Goal: Information Seeking & Learning: Compare options

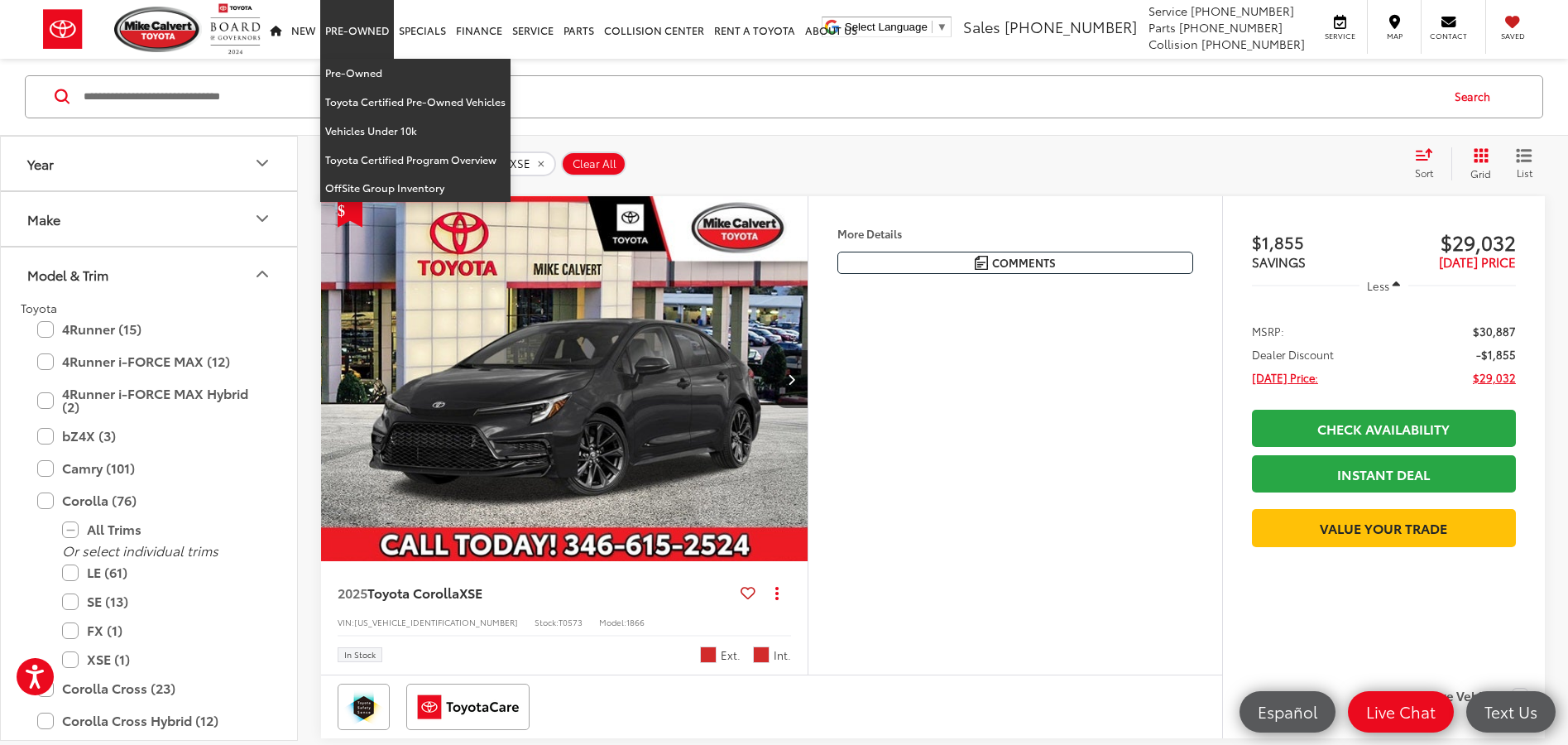
scroll to position [167, 0]
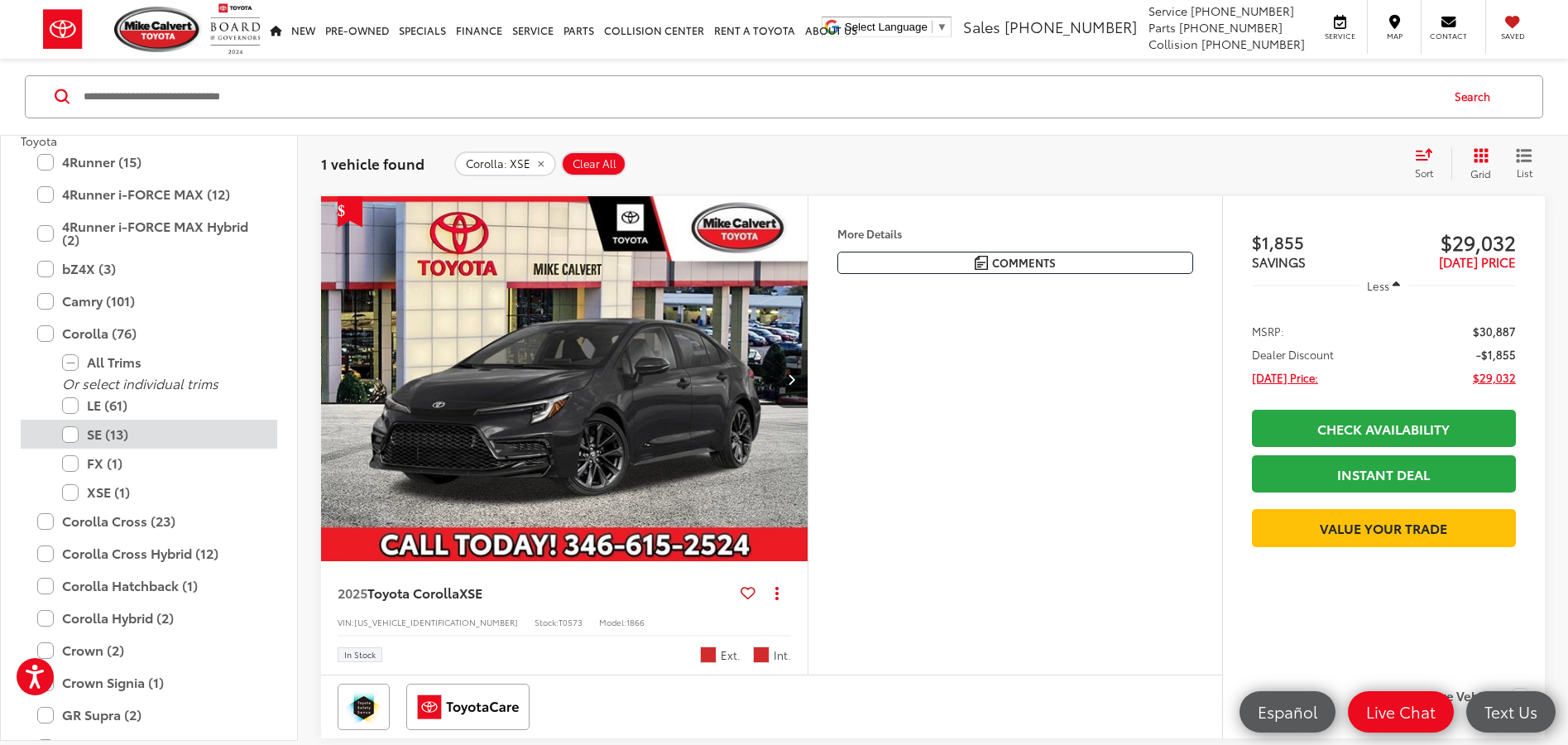
click at [69, 434] on label "SE (13)" at bounding box center [161, 435] width 199 height 29
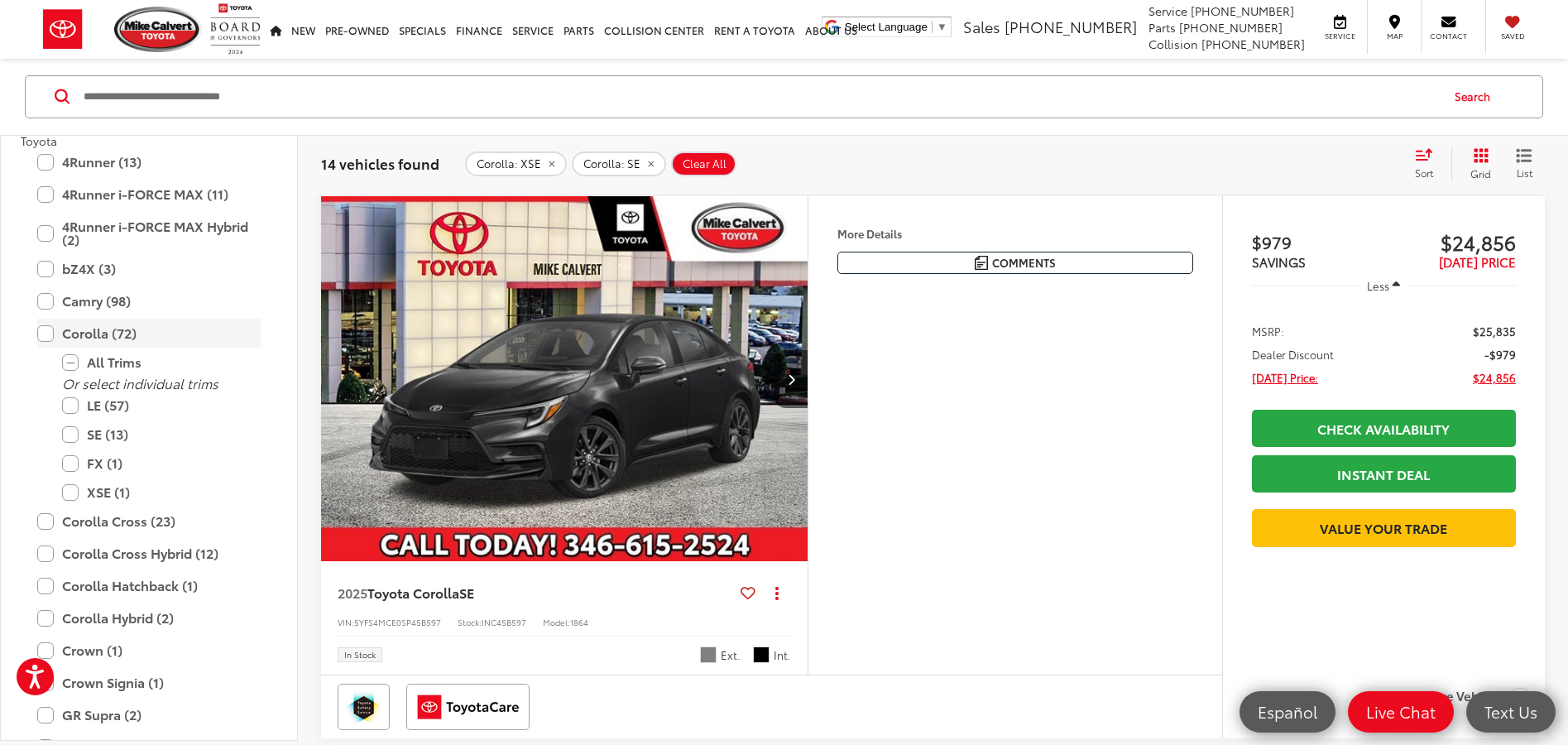
click at [46, 329] on label "Corolla (72)" at bounding box center [150, 334] width 224 height 29
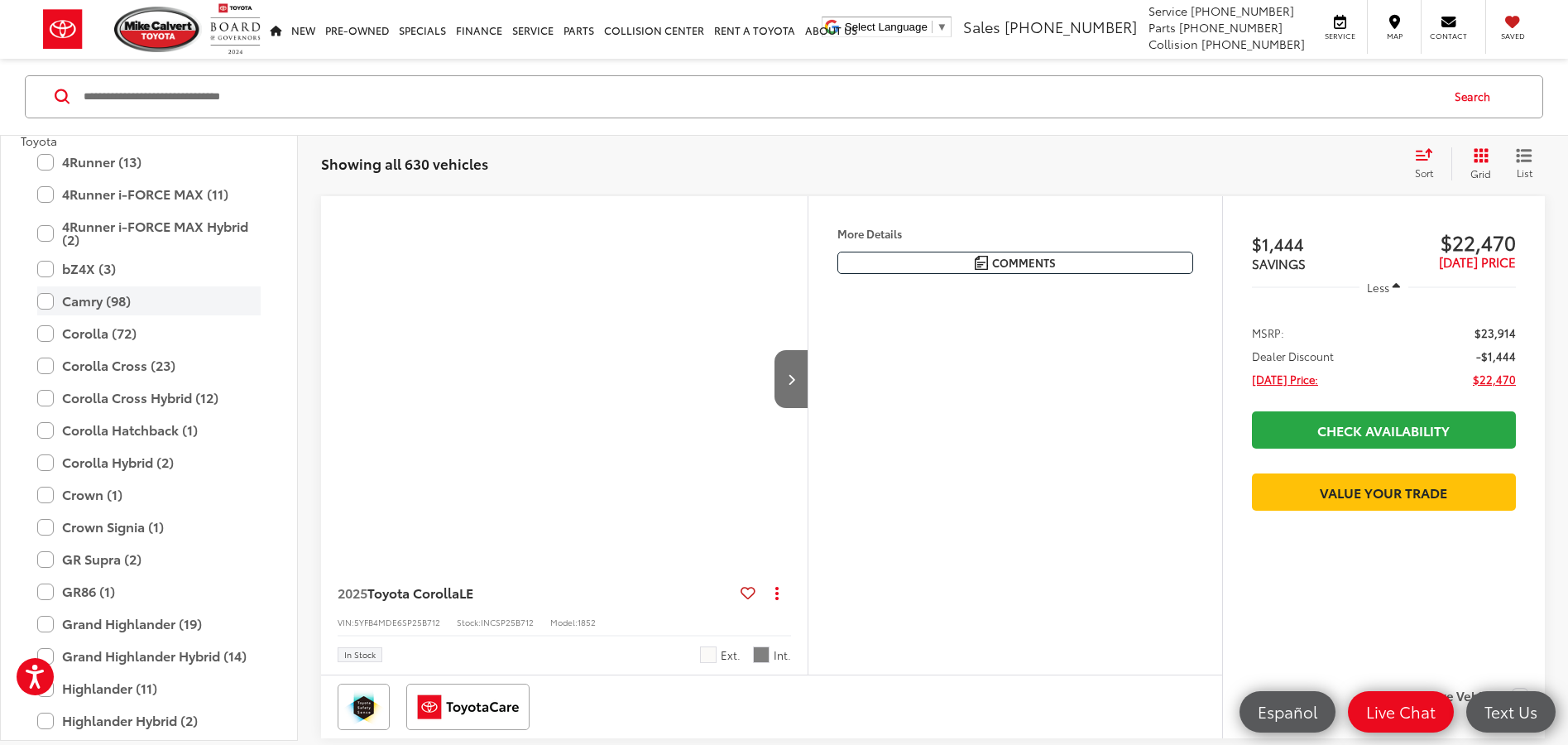
click at [44, 305] on label "Camry (98)" at bounding box center [150, 302] width 224 height 29
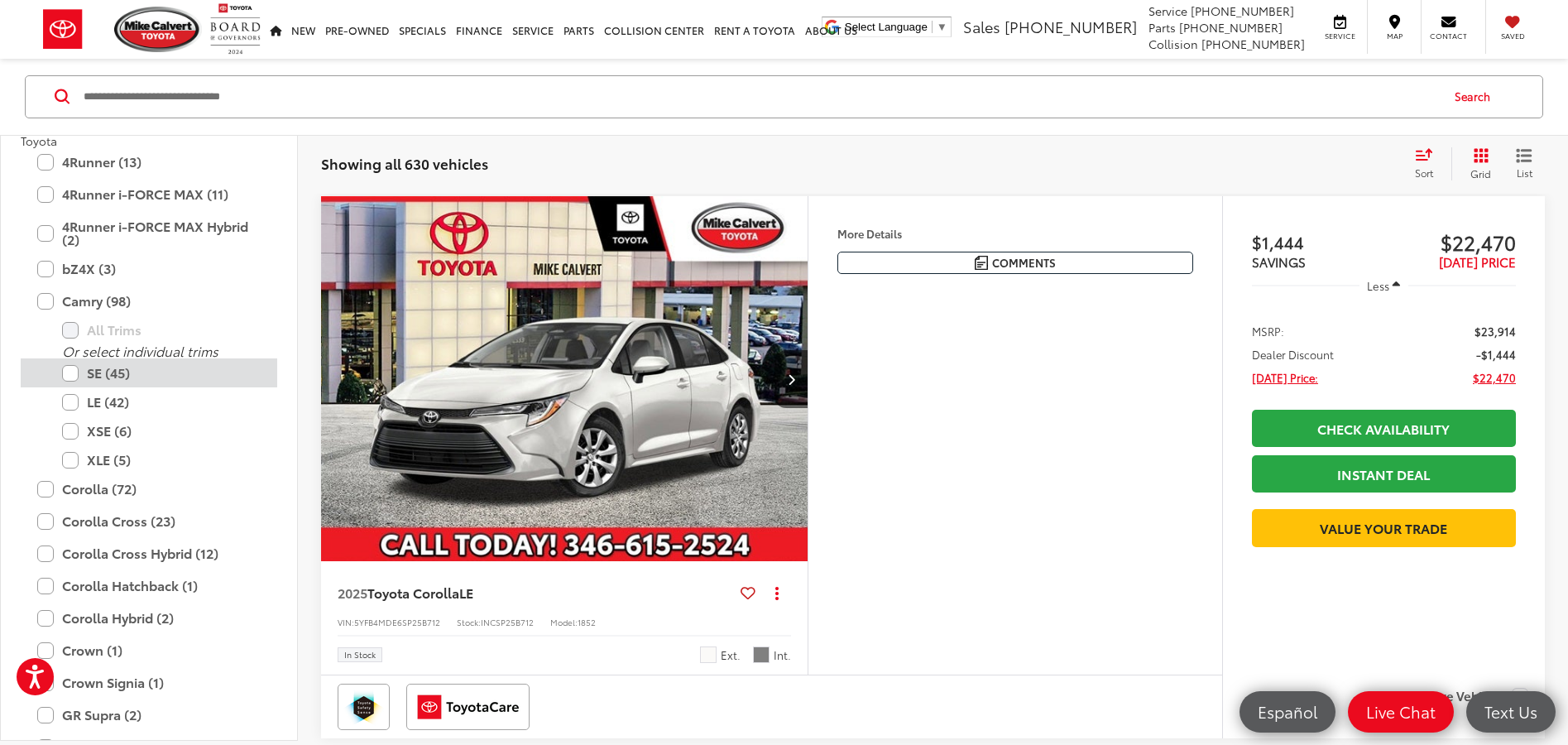
click at [69, 375] on label "SE (45)" at bounding box center [161, 373] width 199 height 29
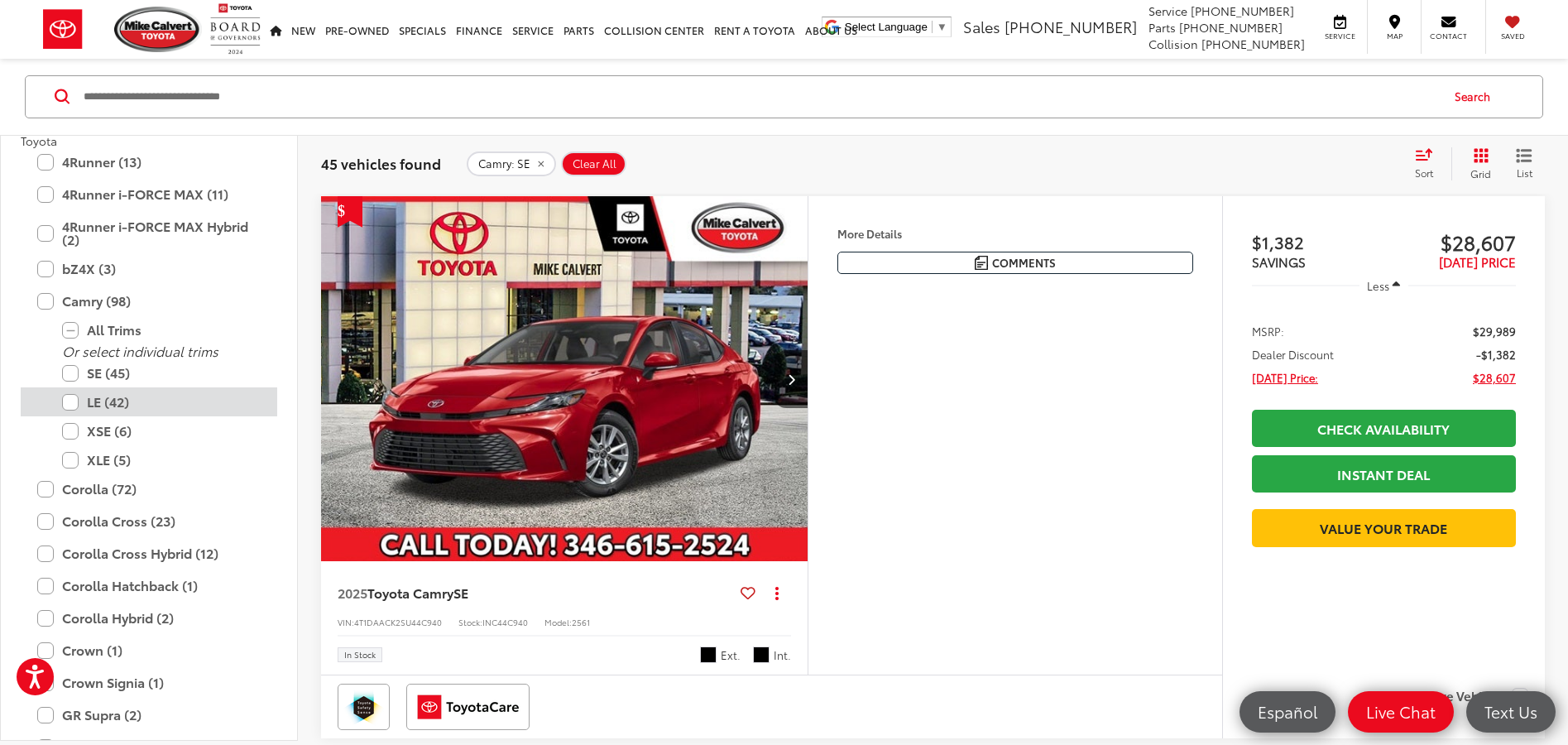
click at [72, 402] on label "LE (42)" at bounding box center [161, 402] width 199 height 29
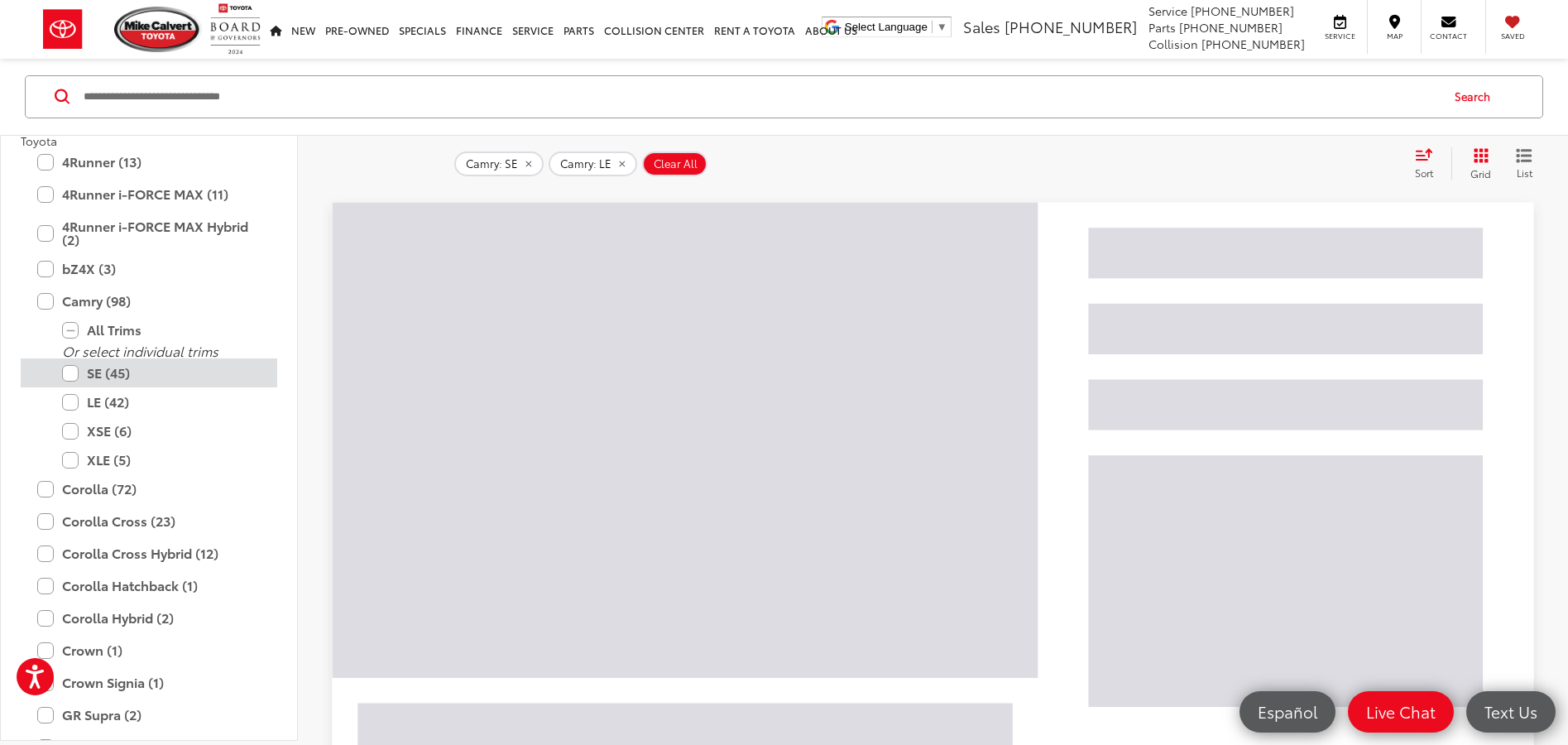
click at [66, 374] on label "SE (45)" at bounding box center [161, 373] width 199 height 29
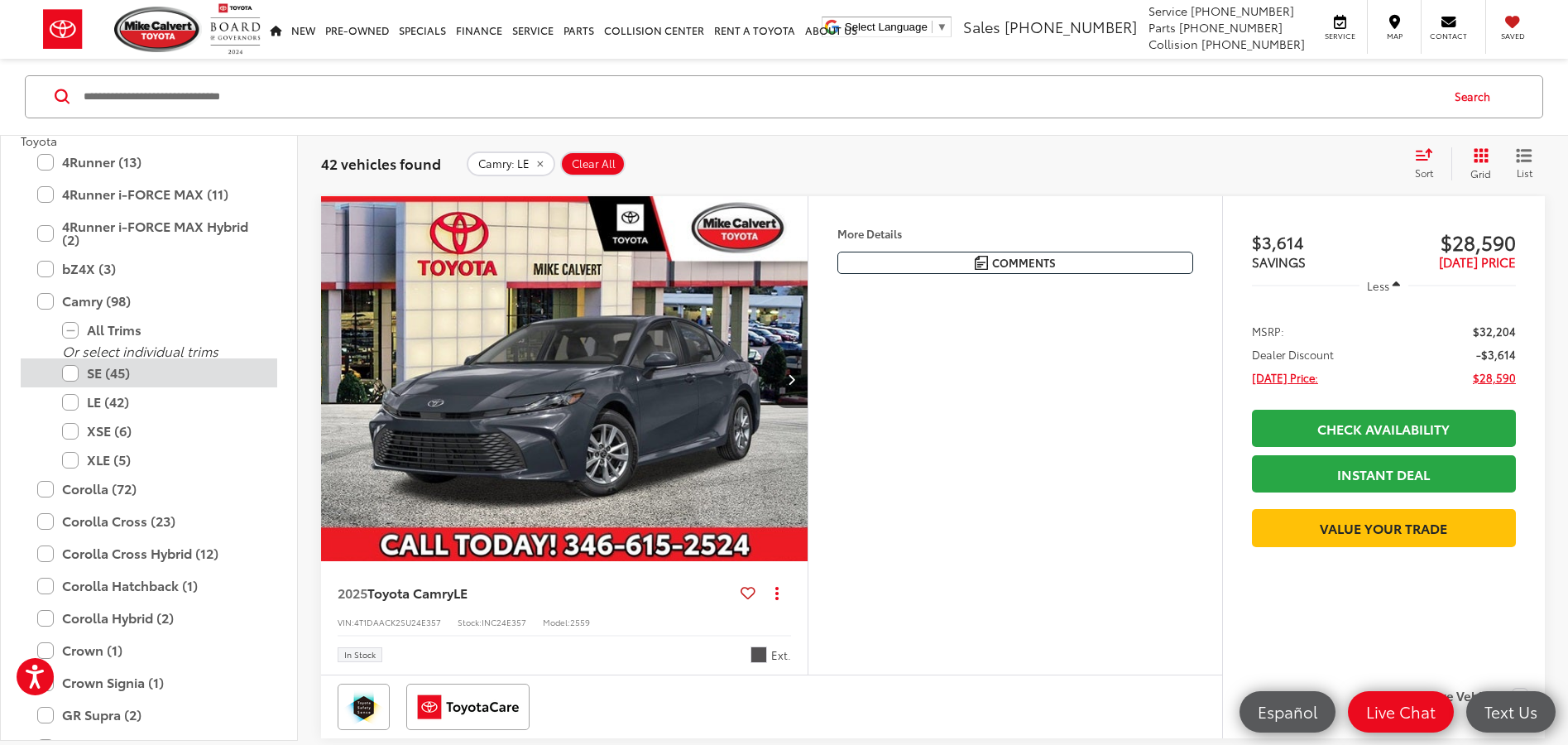
click at [72, 372] on label "SE (45)" at bounding box center [161, 373] width 199 height 29
click at [73, 403] on label "LE (42)" at bounding box center [161, 402] width 199 height 29
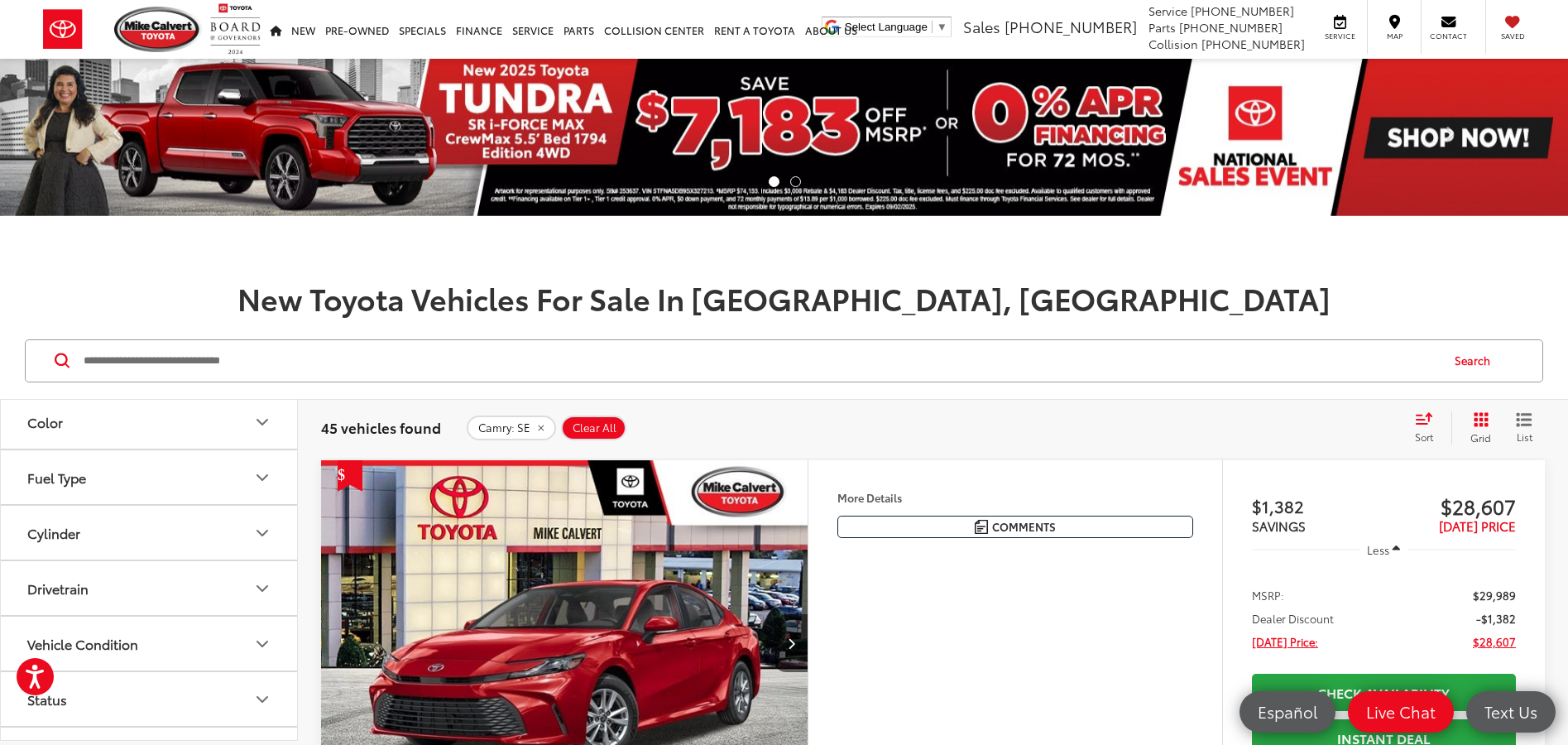
click at [656, 663] on img "2025 Toyota Camry SE 0" at bounding box center [564, 644] width 489 height 367
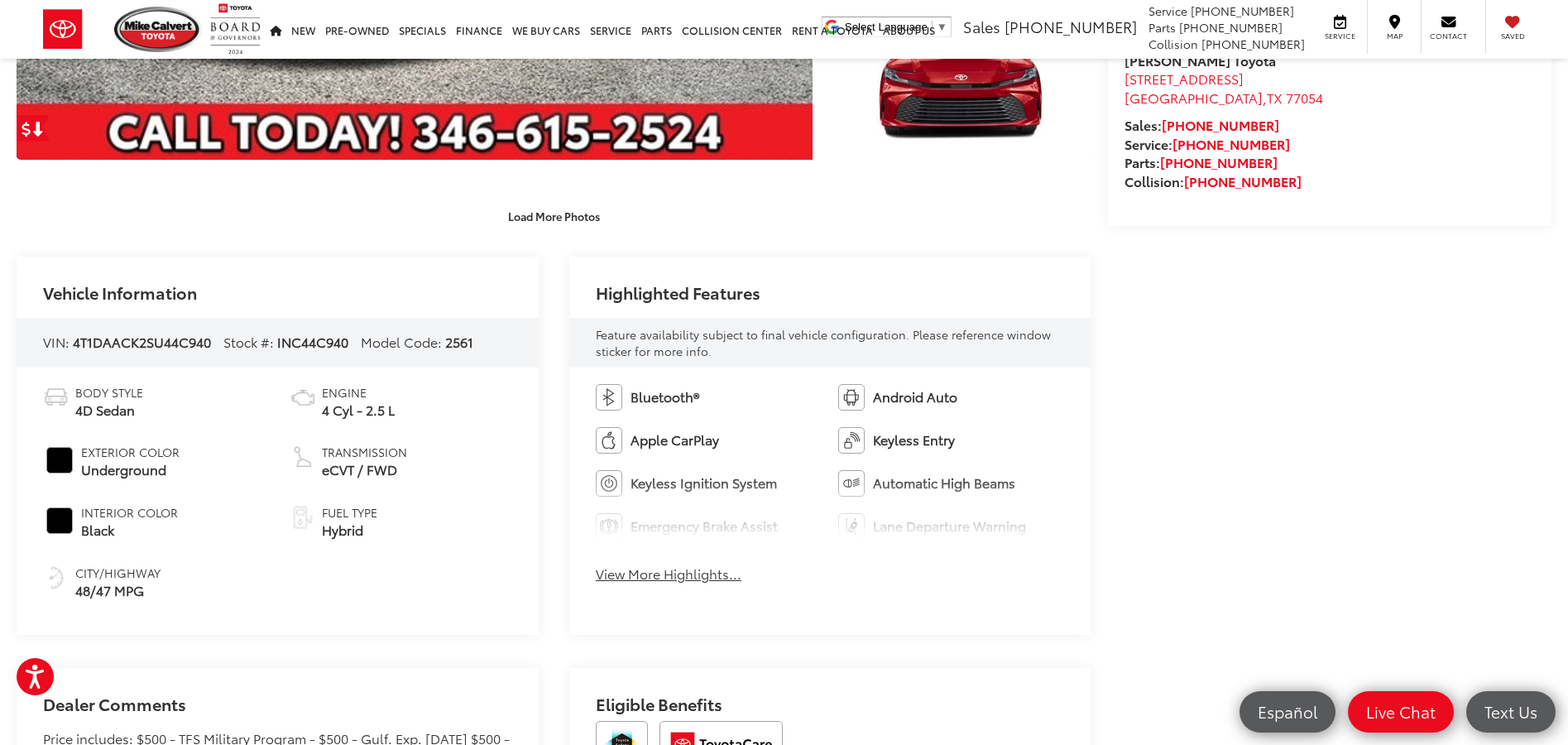
scroll to position [662, 0]
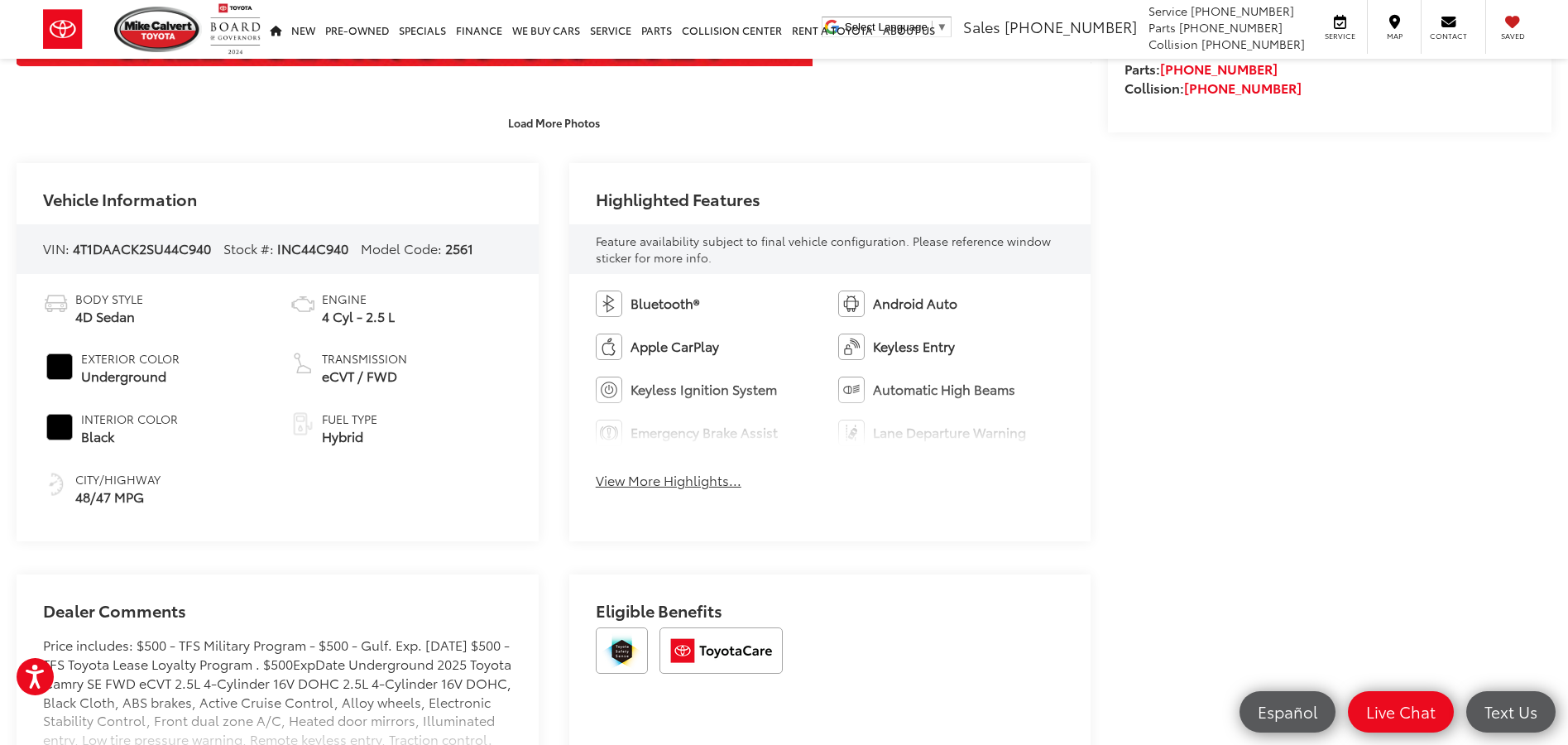
click at [673, 484] on button "View More Highlights..." at bounding box center [668, 481] width 146 height 19
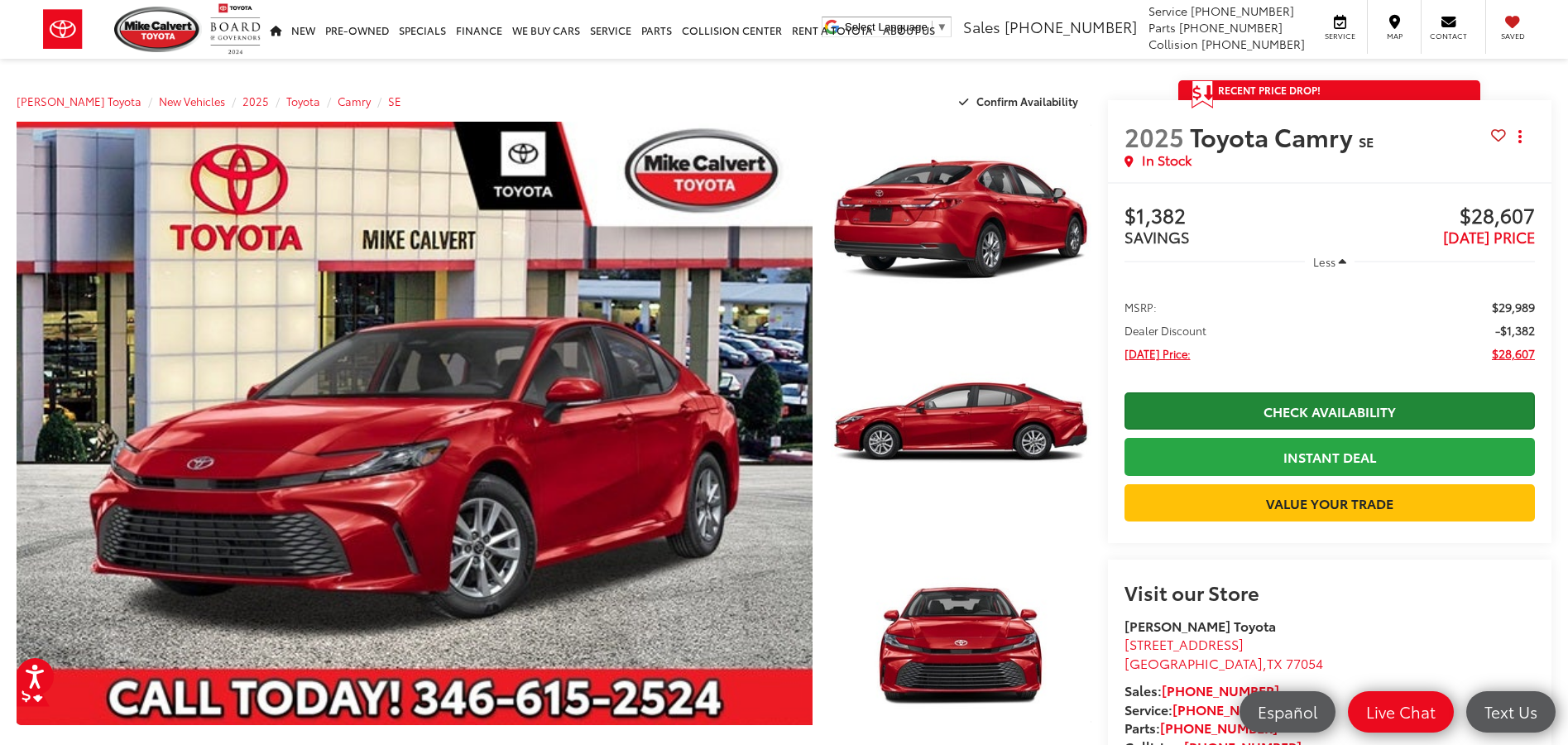
scroll to position [0, 0]
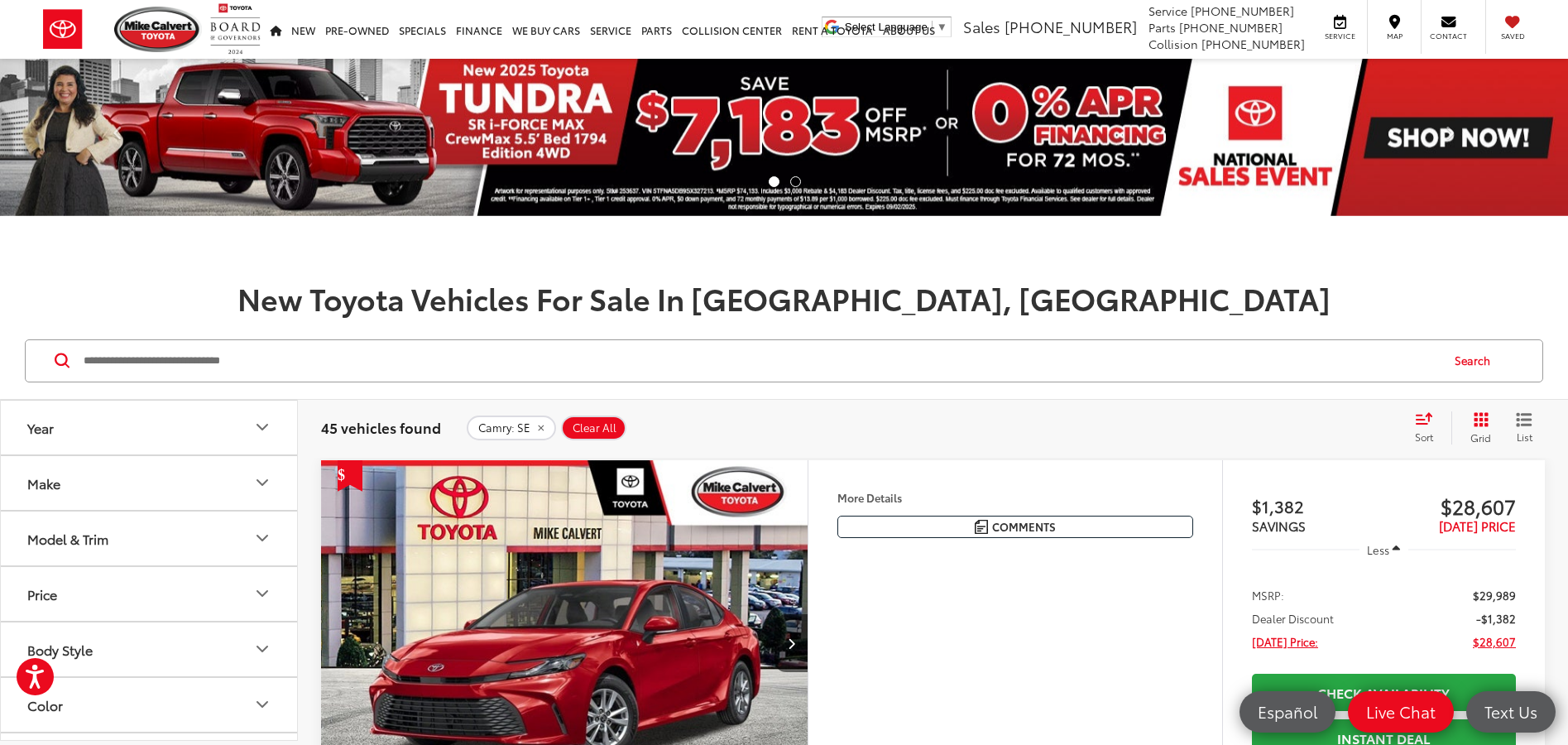
click at [265, 540] on icon "Model & Trim" at bounding box center [262, 538] width 20 height 20
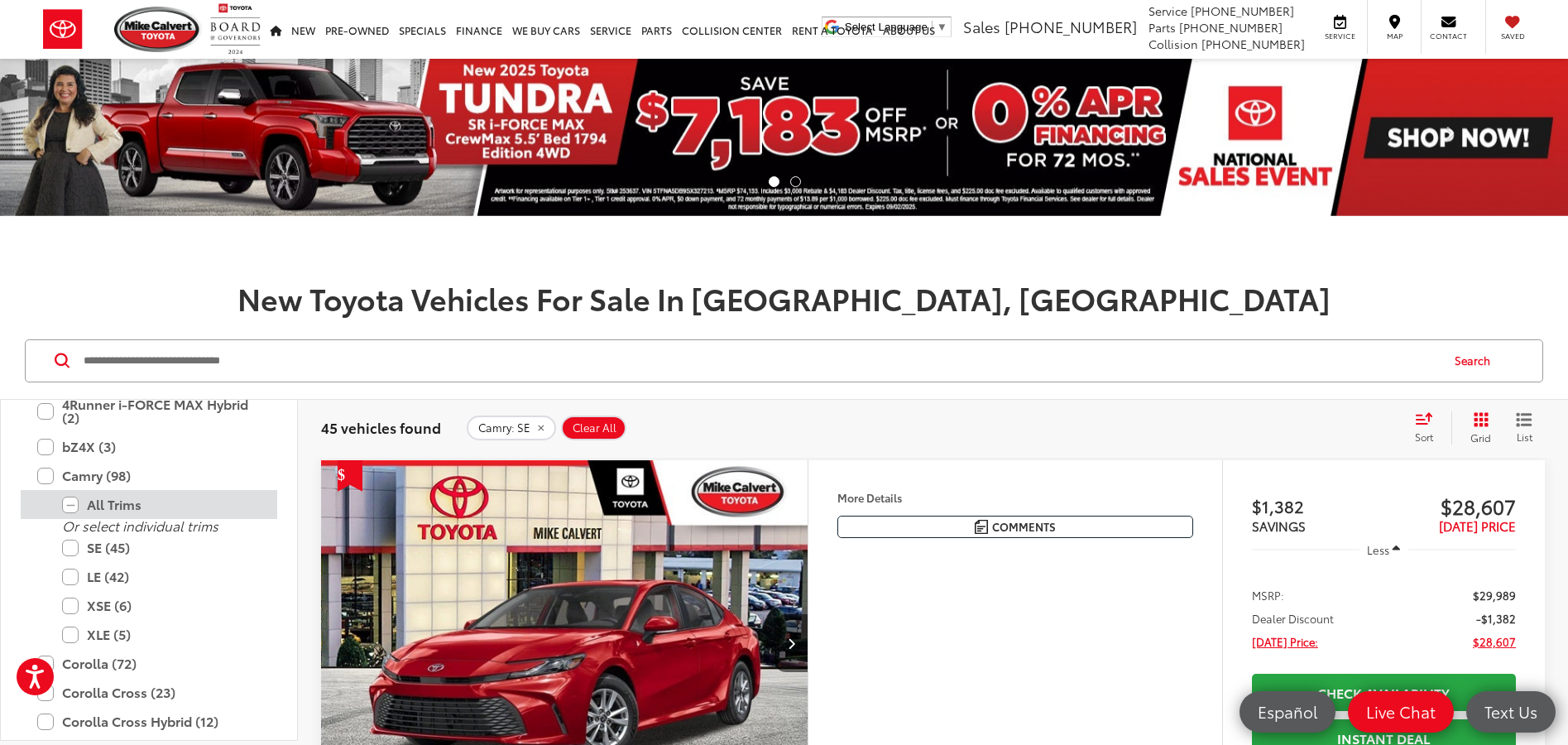
scroll to position [248, 0]
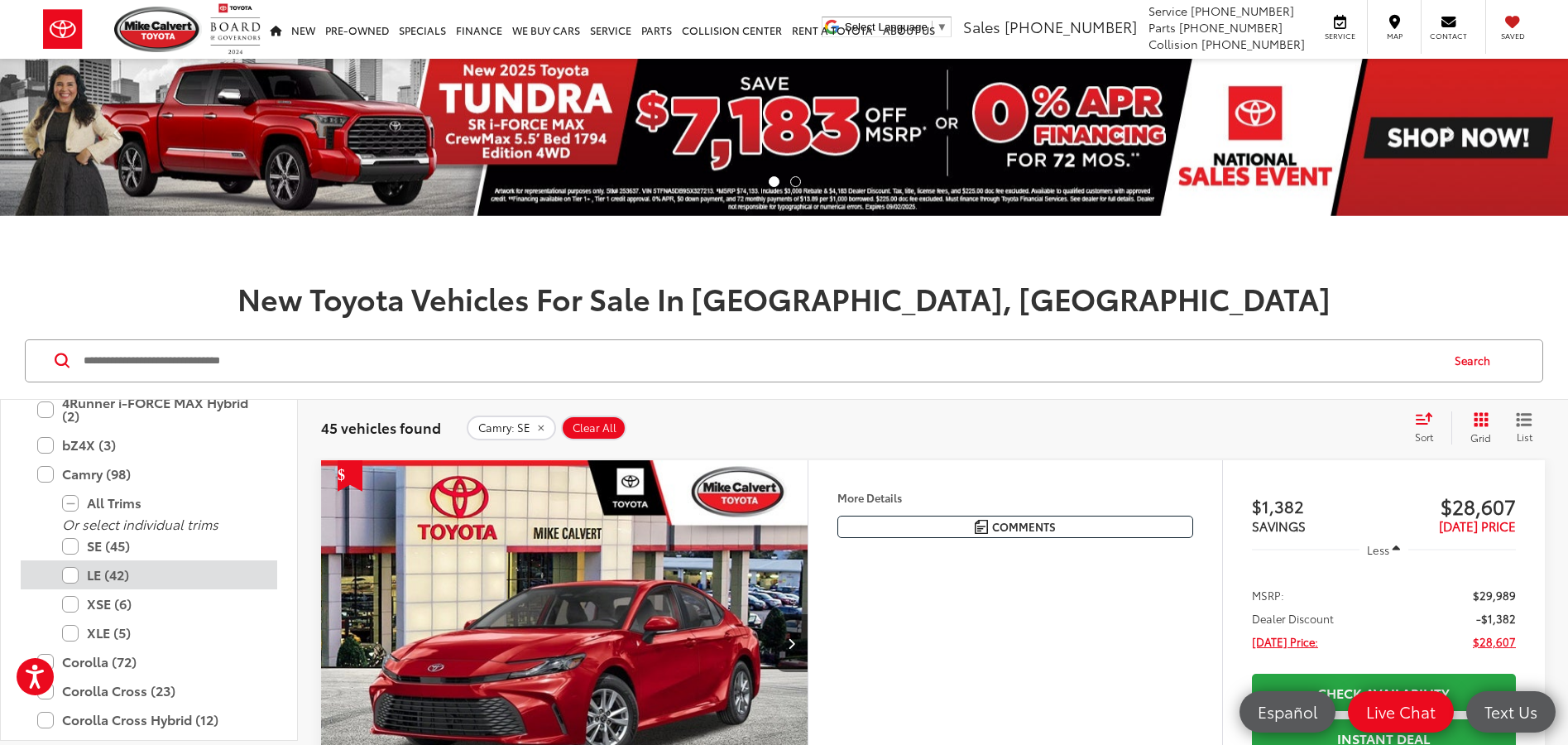
click at [72, 579] on label "LE (42)" at bounding box center [161, 574] width 199 height 29
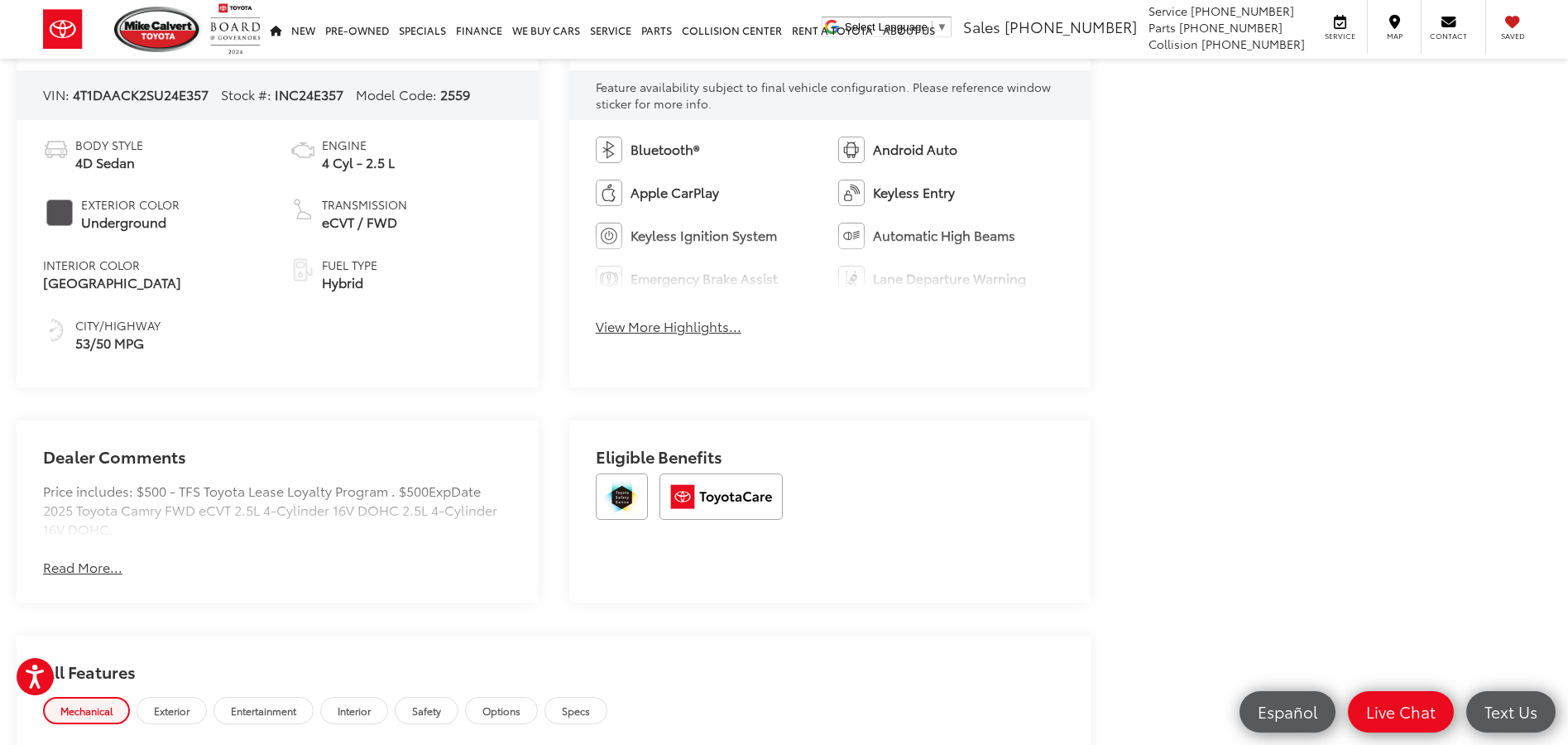
scroll to position [827, 0]
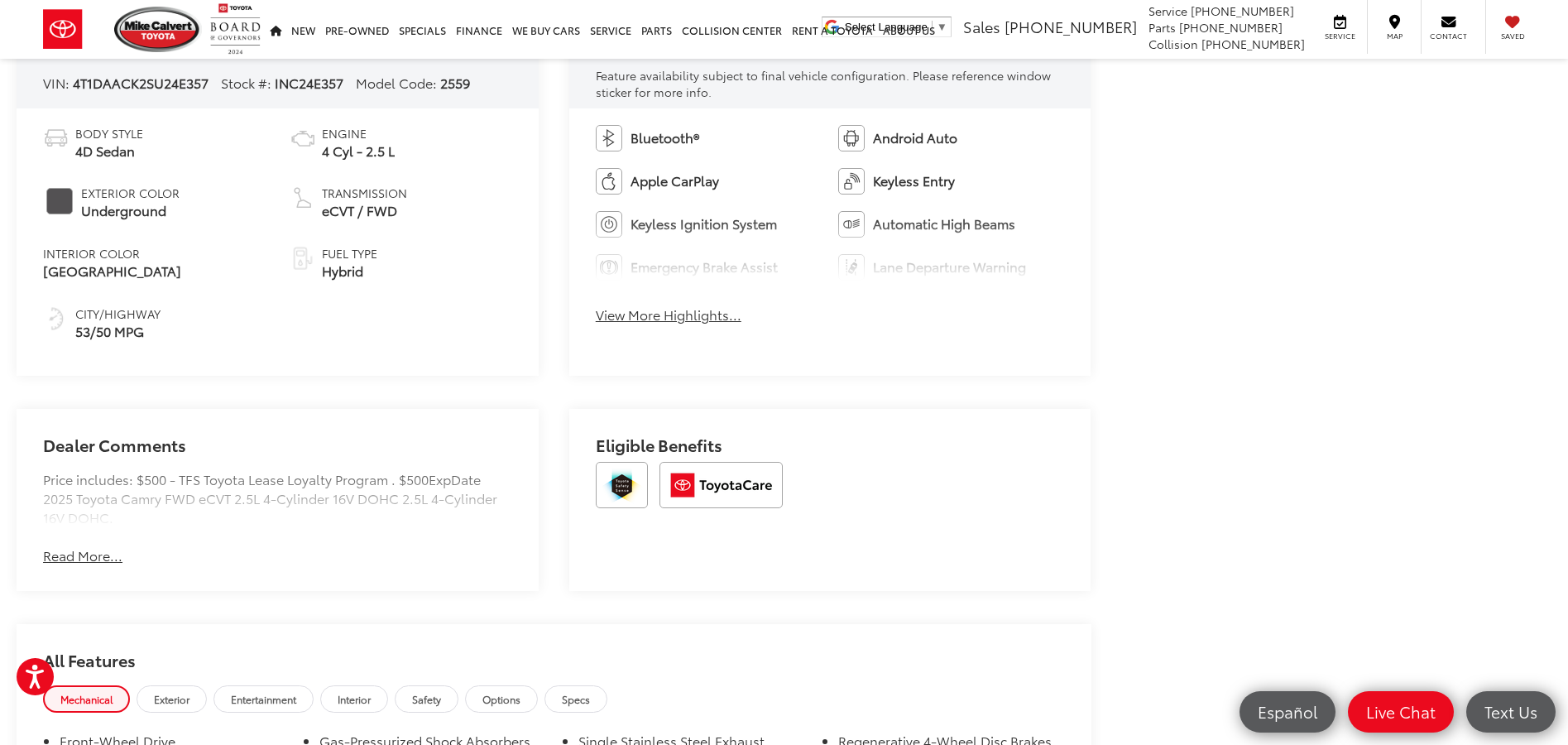
click at [684, 318] on button "View More Highlights..." at bounding box center [668, 315] width 146 height 19
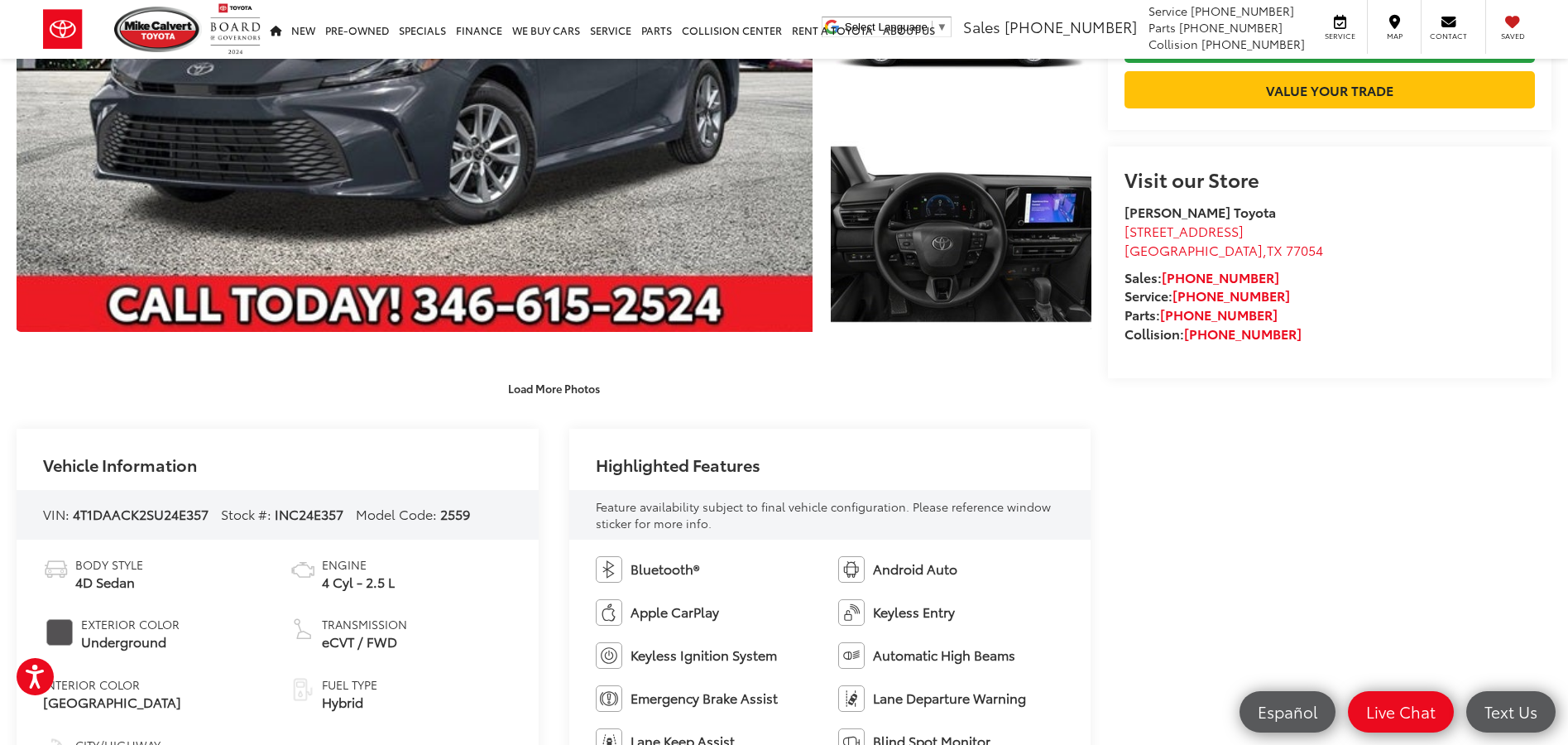
scroll to position [83, 0]
